Goal: Information Seeking & Learning: Learn about a topic

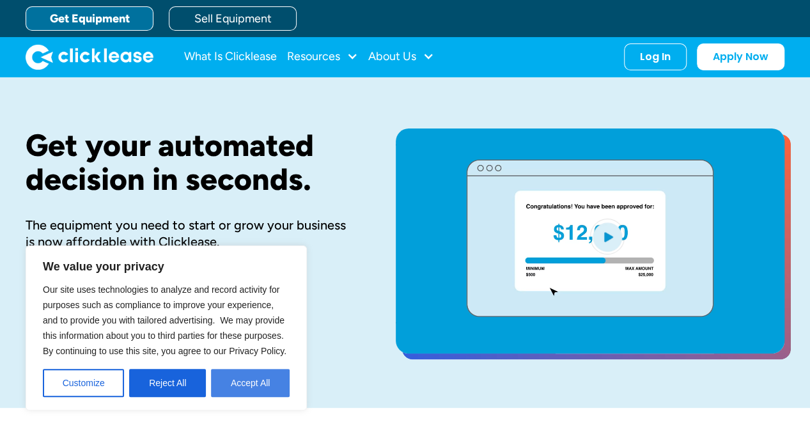
click at [253, 385] on button "Accept All" at bounding box center [250, 383] width 79 height 28
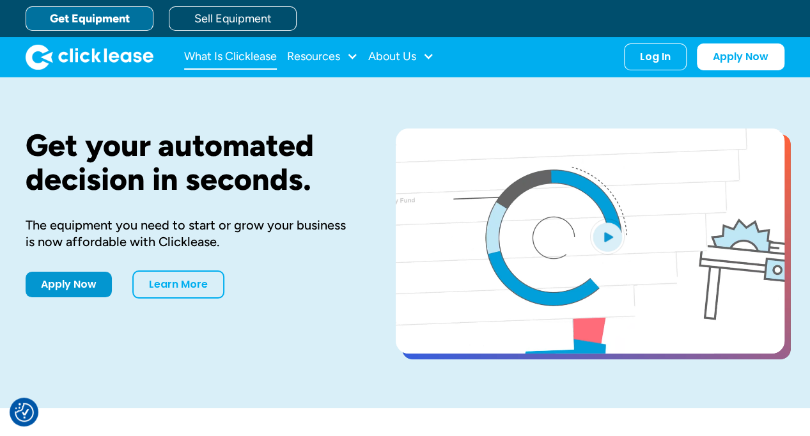
click at [233, 53] on link "What Is Clicklease" at bounding box center [230, 57] width 93 height 26
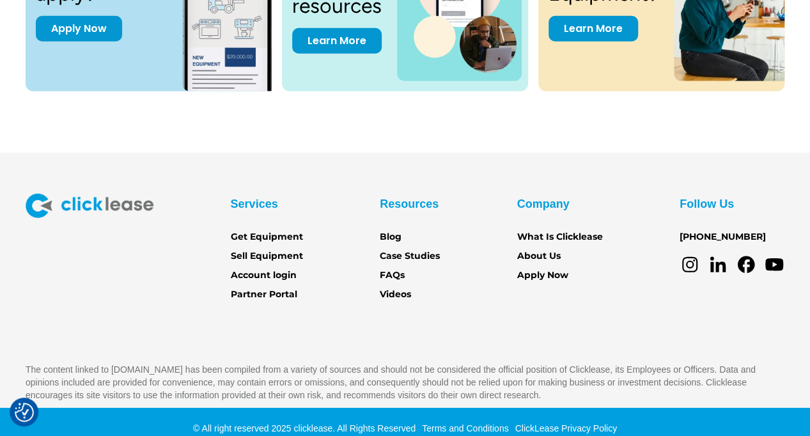
scroll to position [1846, 0]
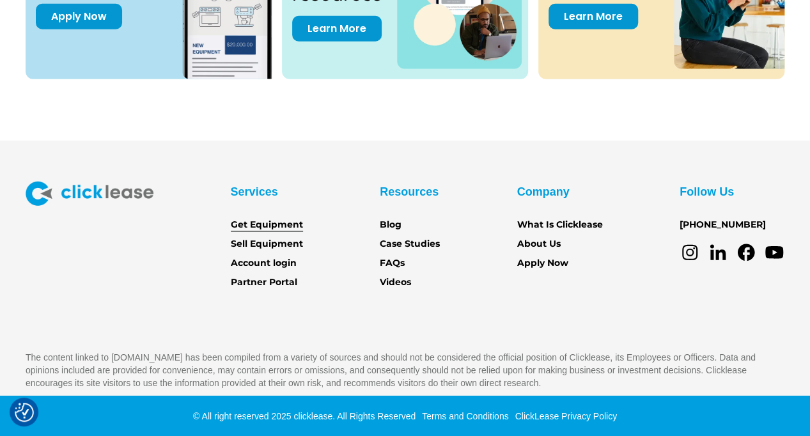
click at [285, 223] on link "Get Equipment" at bounding box center [267, 225] width 72 height 14
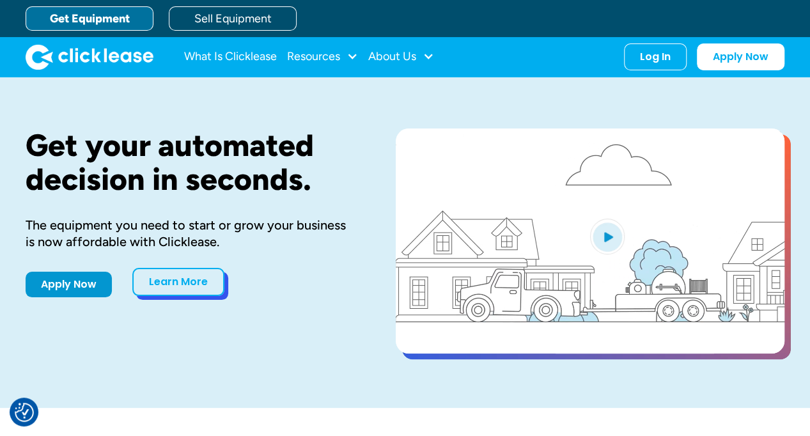
click at [192, 275] on link "Learn More" at bounding box center [178, 282] width 92 height 28
